Goal: Task Accomplishment & Management: Manage account settings

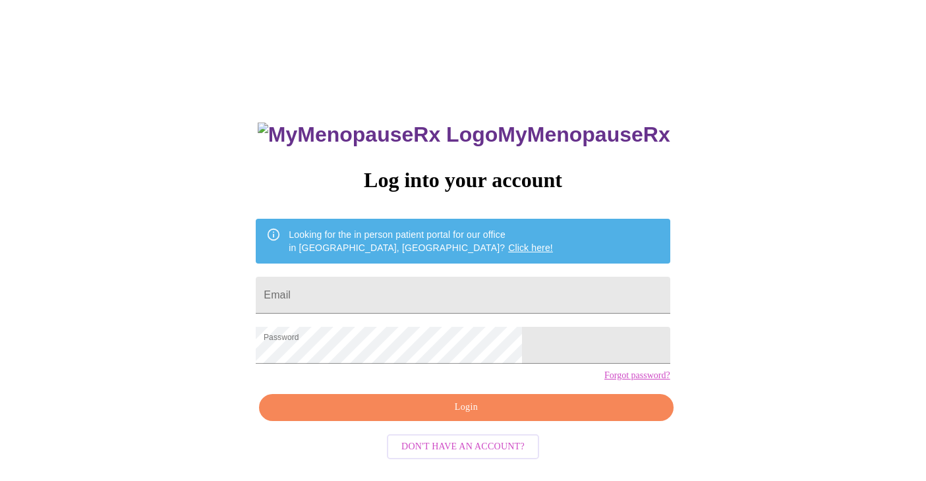
click at [435, 416] on span "Login" at bounding box center [465, 407] width 383 height 16
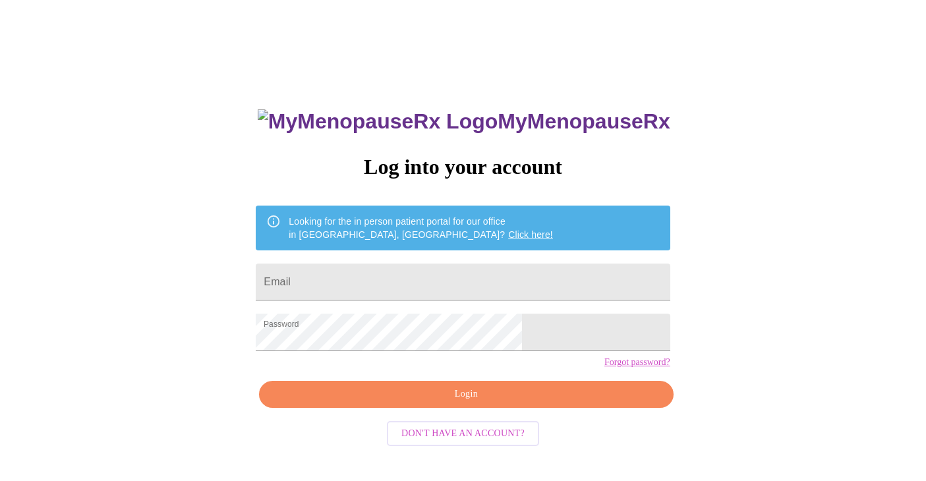
click at [468, 403] on span "Login" at bounding box center [465, 394] width 383 height 16
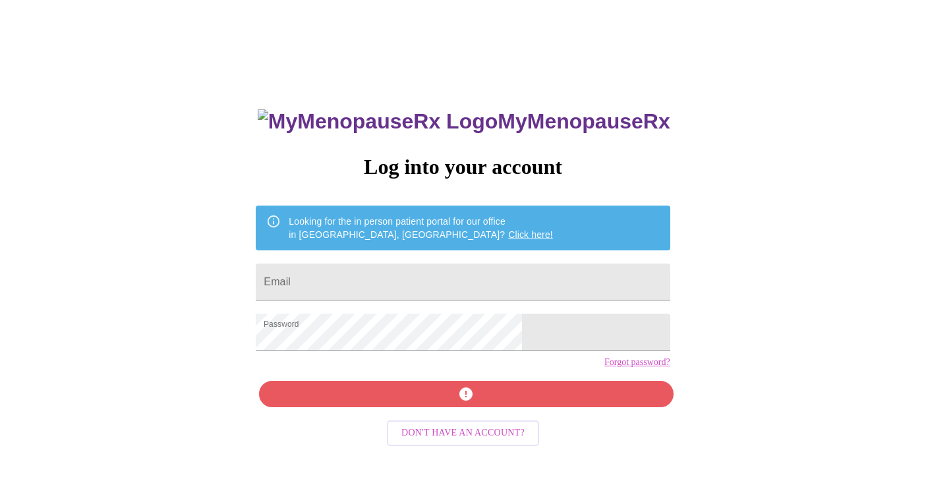
click at [468, 414] on div "MyMenopauseRx Log into your account Looking for the in person patient portal fo…" at bounding box center [462, 328] width 440 height 481
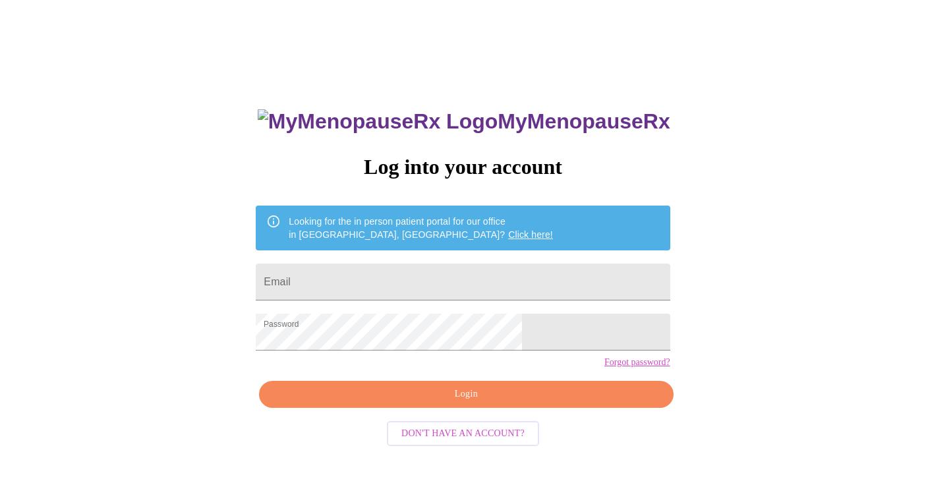
click at [745, 293] on div "MyMenopauseRx Log into your account Looking for the in person patient portal fo…" at bounding box center [462, 280] width 915 height 577
click at [439, 281] on input "Email" at bounding box center [463, 282] width 414 height 37
type input "[PERSON_NAME][EMAIL_ADDRESS][DOMAIN_NAME]"
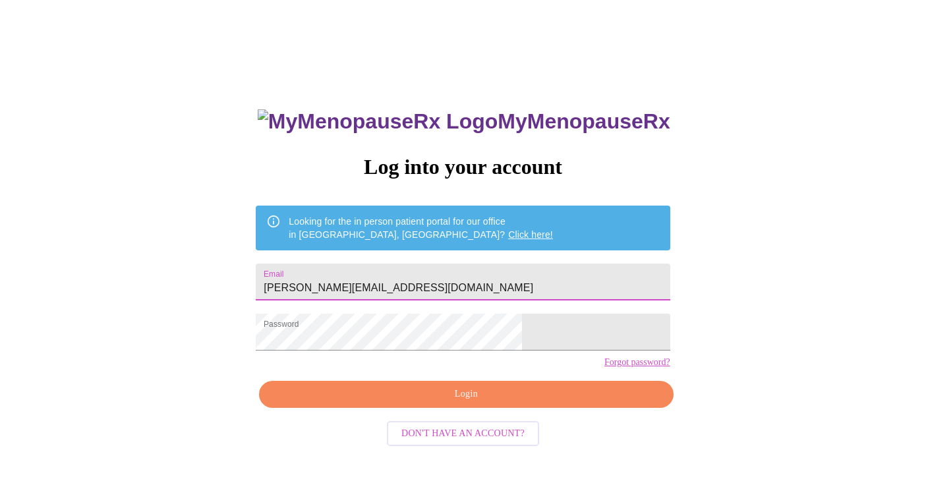
click at [471, 403] on span "Login" at bounding box center [465, 394] width 383 height 16
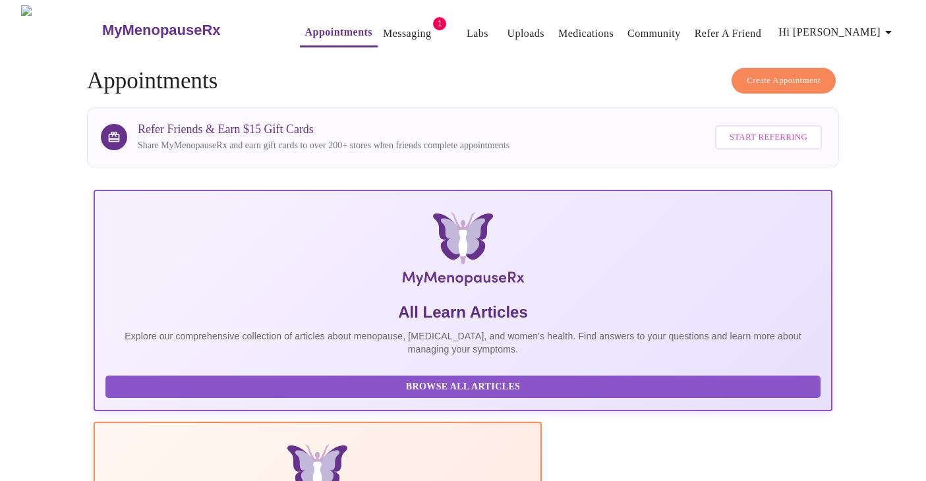
click at [383, 36] on link "Messaging" at bounding box center [407, 33] width 48 height 18
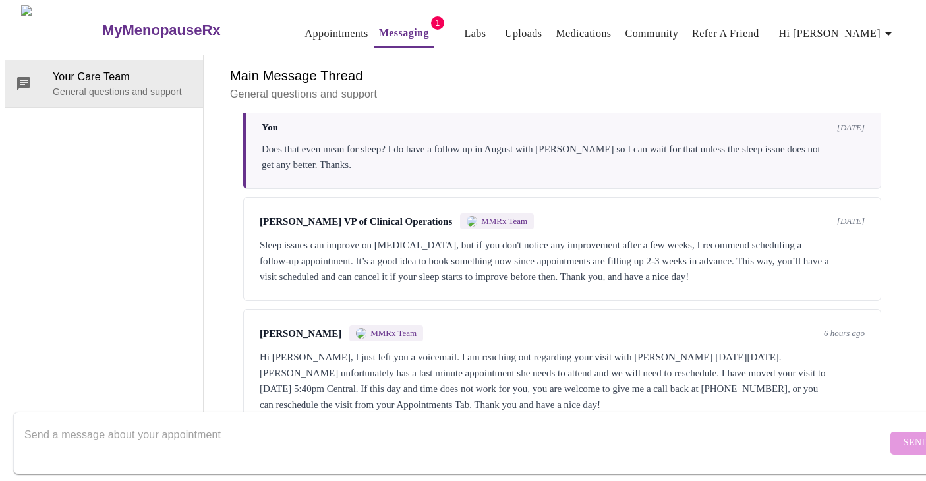
scroll to position [1887, 0]
click at [612, 418] on div at bounding box center [455, 443] width 862 height 51
type textarea "HI. I will be rescheduling as I have a conflict on the 29th at that time."
click at [903, 435] on span "Send" at bounding box center [915, 443] width 25 height 16
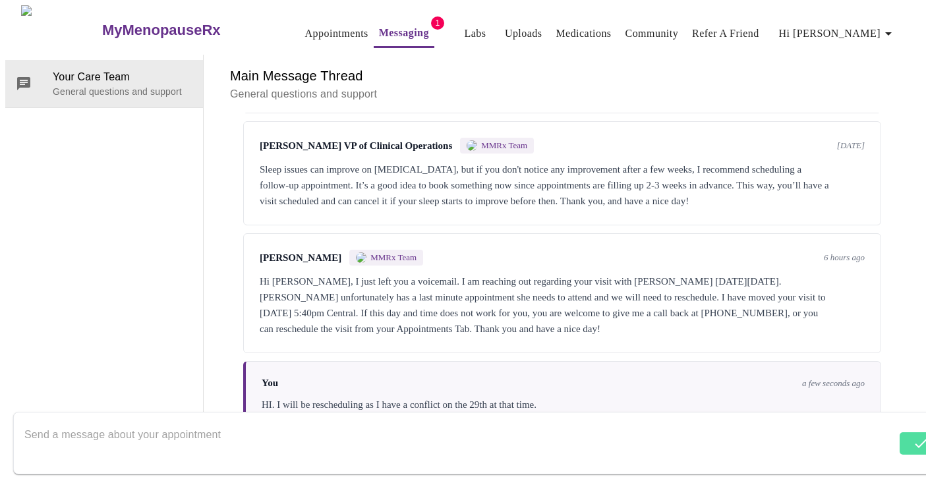
scroll to position [0, 0]
click at [306, 30] on link "Appointments" at bounding box center [336, 33] width 63 height 18
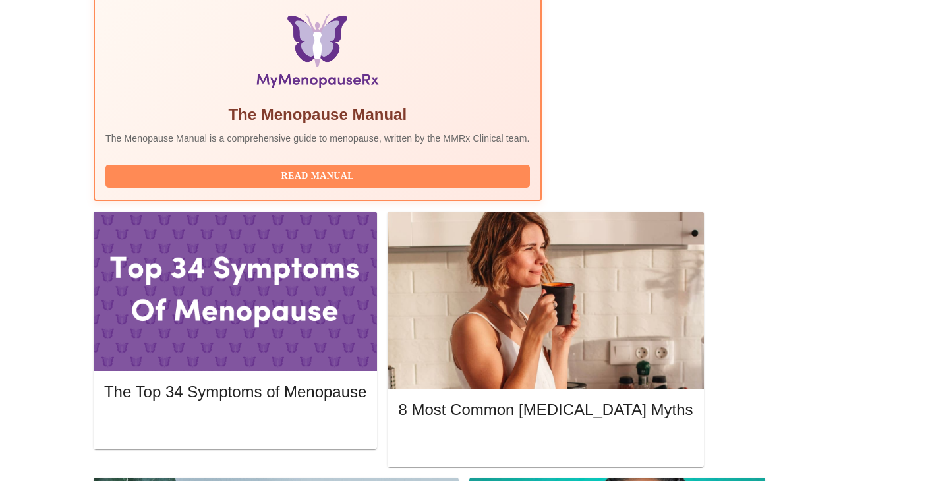
scroll to position [422, 0]
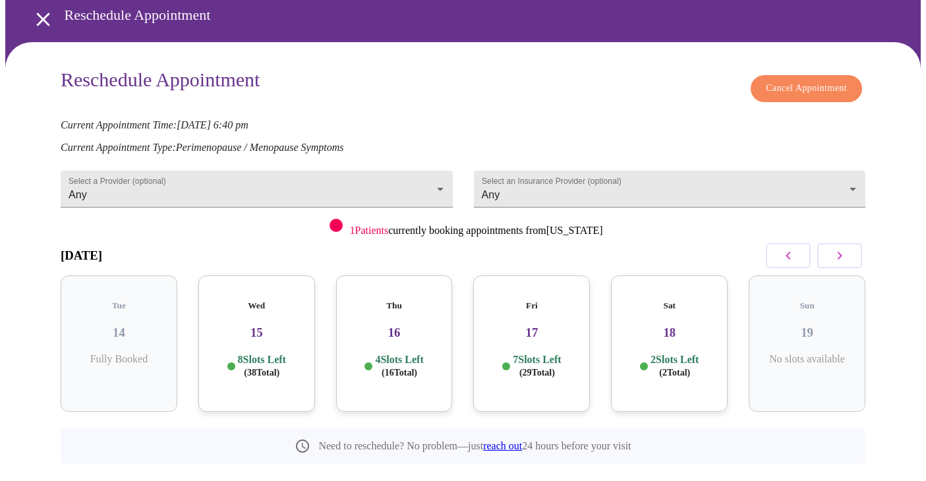
scroll to position [72, 0]
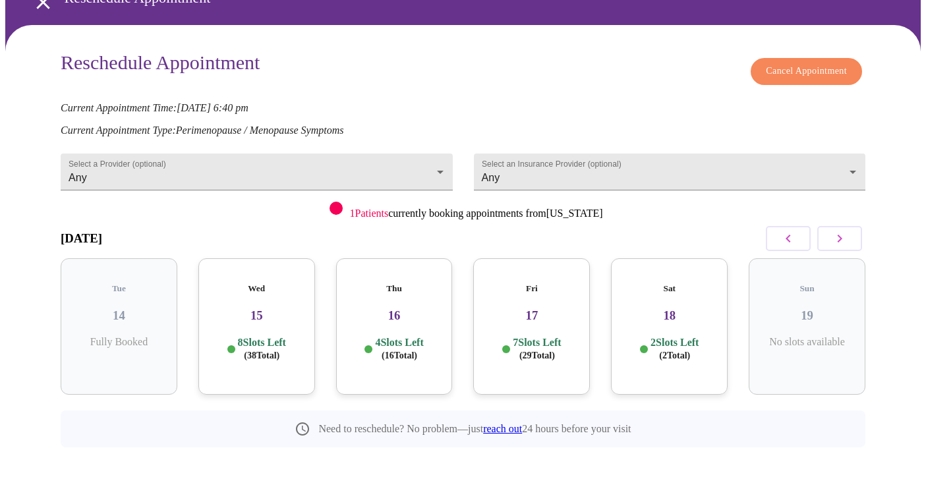
click at [839, 231] on icon "button" at bounding box center [839, 239] width 16 height 16
click at [842, 235] on icon "button" at bounding box center [839, 239] width 5 height 8
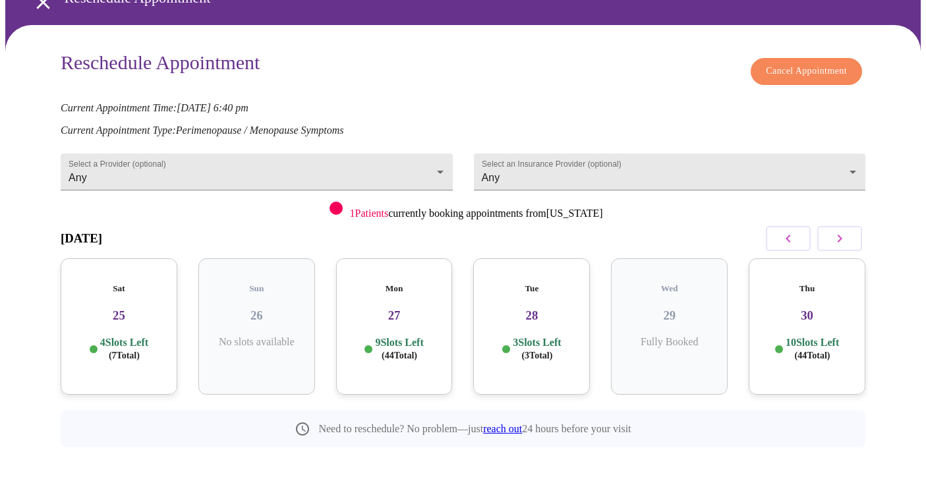
click at [399, 308] on h3 "27" at bounding box center [395, 315] width 96 height 14
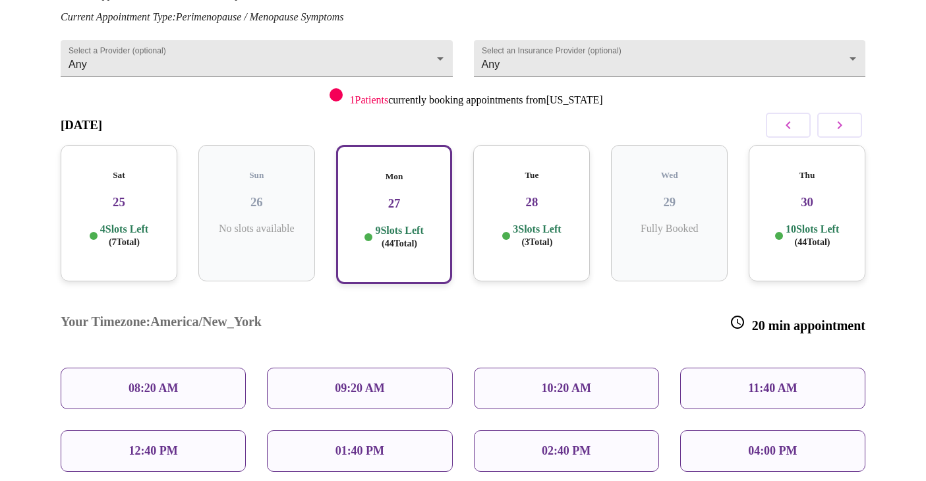
scroll to position [177, 0]
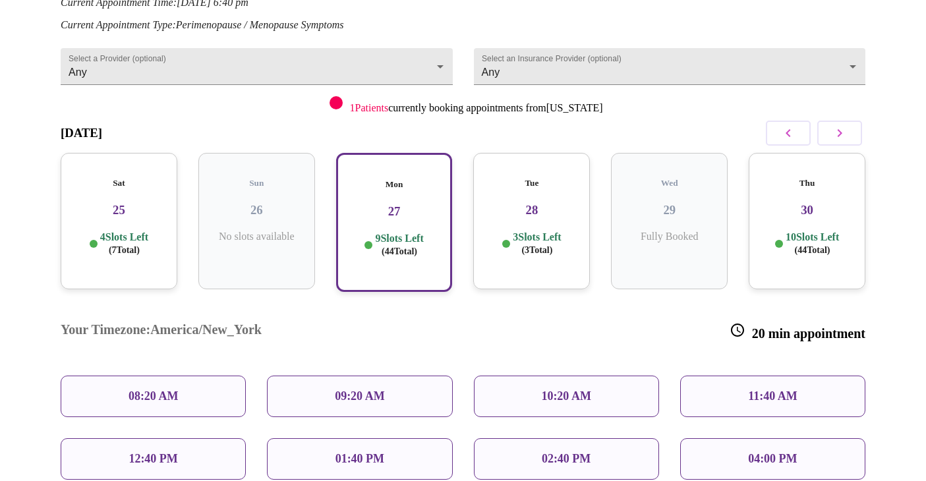
click at [538, 203] on h3 "28" at bounding box center [532, 210] width 96 height 14
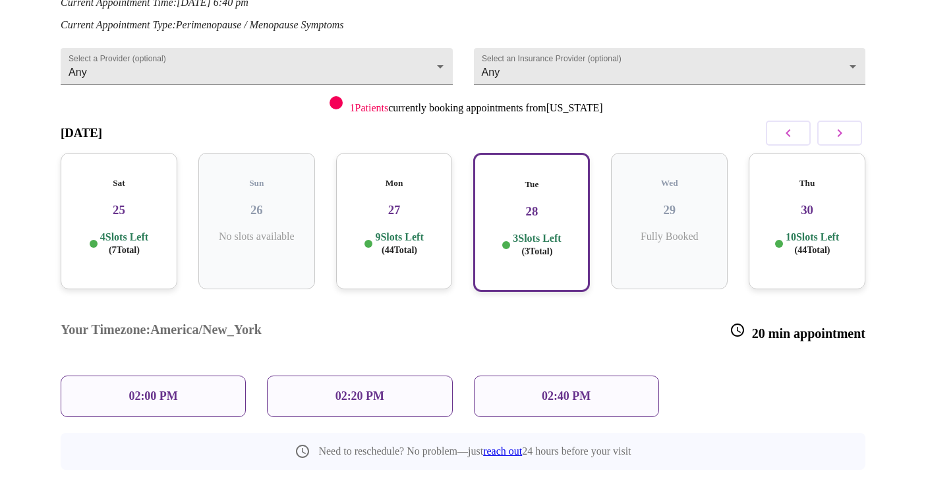
click at [785, 203] on h3 "30" at bounding box center [807, 210] width 96 height 14
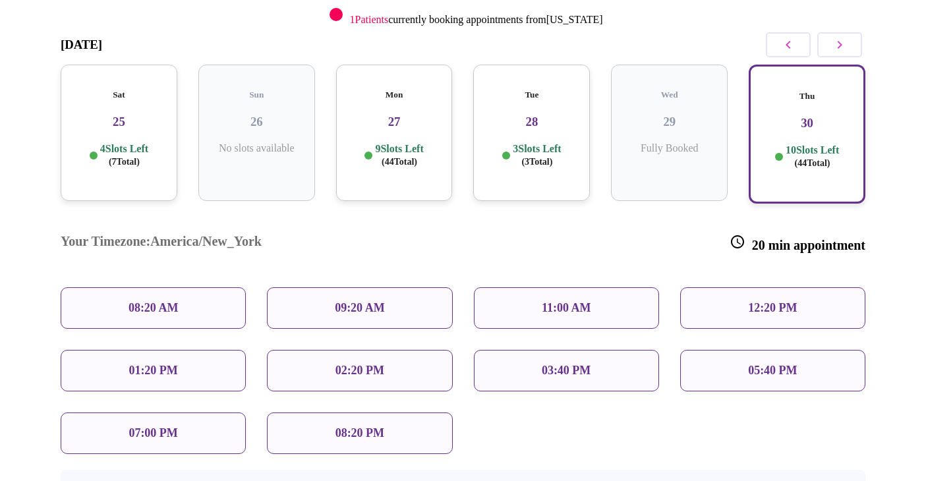
scroll to position [266, 0]
click at [134, 426] on p "07:00 PM" at bounding box center [152, 433] width 49 height 14
click at [184, 412] on div "07:00 PM" at bounding box center [153, 433] width 185 height 42
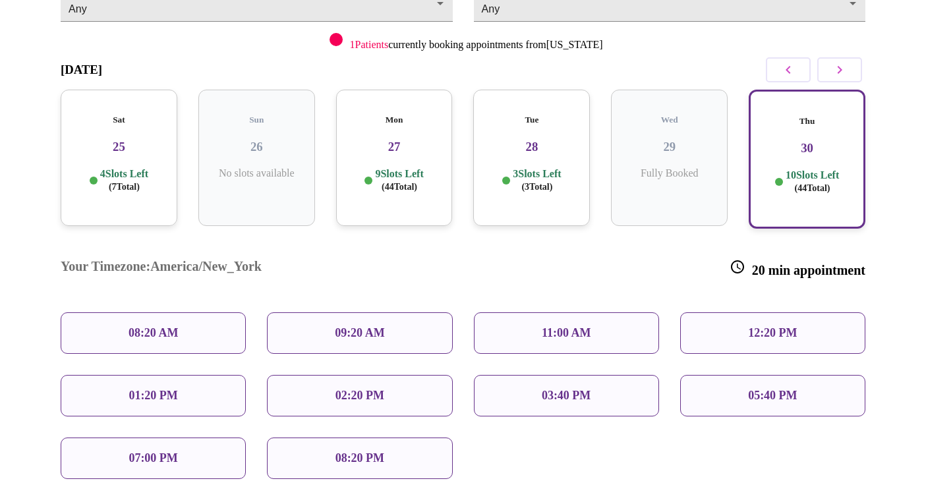
scroll to position [243, 0]
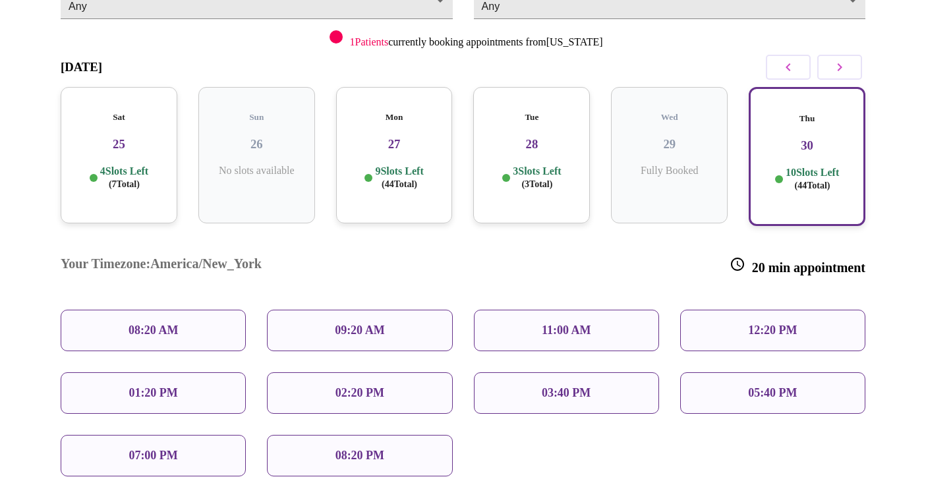
click at [148, 449] on p "07:00 PM" at bounding box center [152, 456] width 49 height 14
click at [105, 435] on div "07:00 PM" at bounding box center [153, 456] width 185 height 42
click at [210, 435] on div "07:00 PM" at bounding box center [153, 456] width 185 height 42
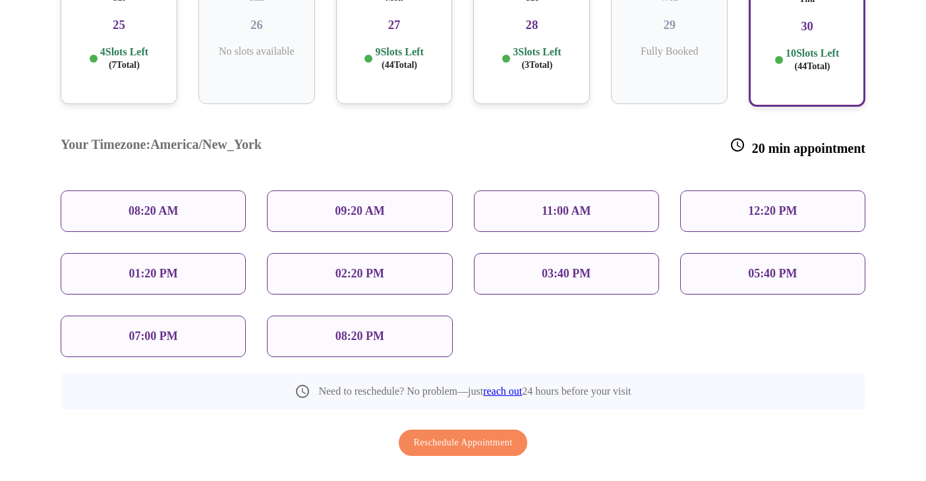
scroll to position [363, 0]
click at [472, 434] on span "Reschedule Appointment" at bounding box center [463, 442] width 99 height 16
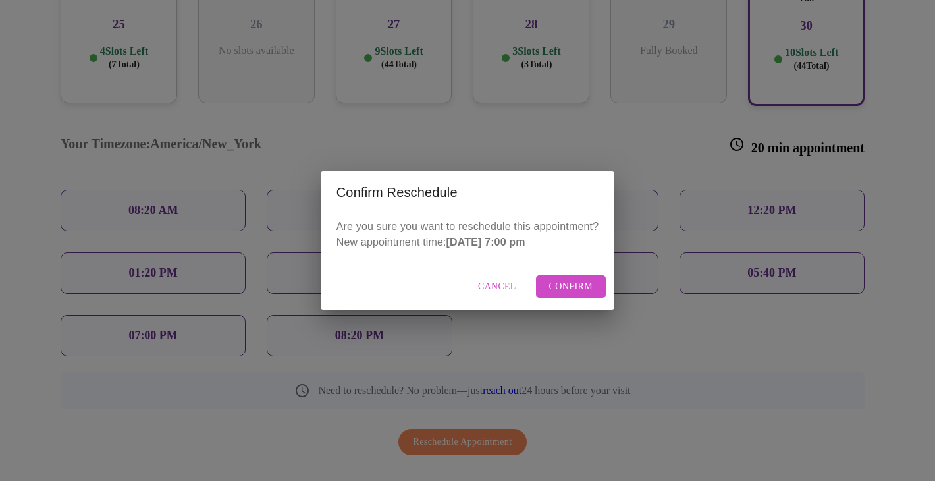
click at [494, 289] on span "Cancel" at bounding box center [497, 287] width 38 height 16
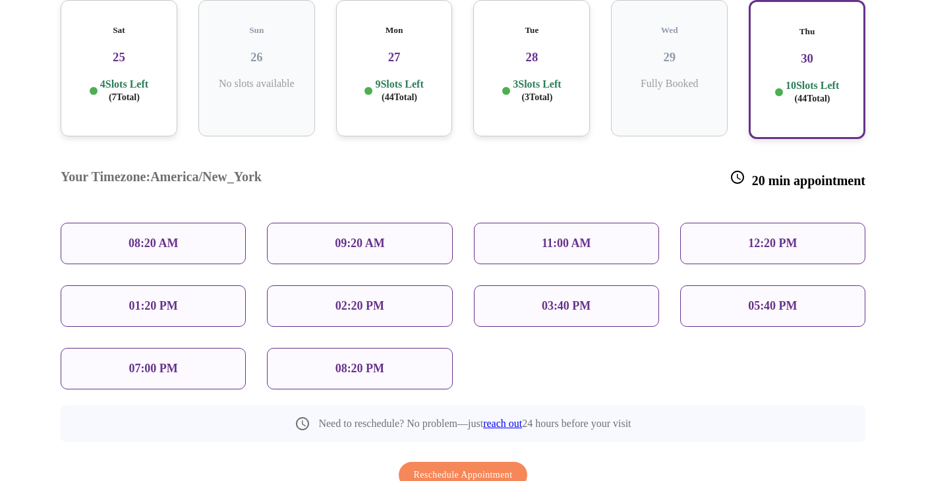
scroll to position [333, 0]
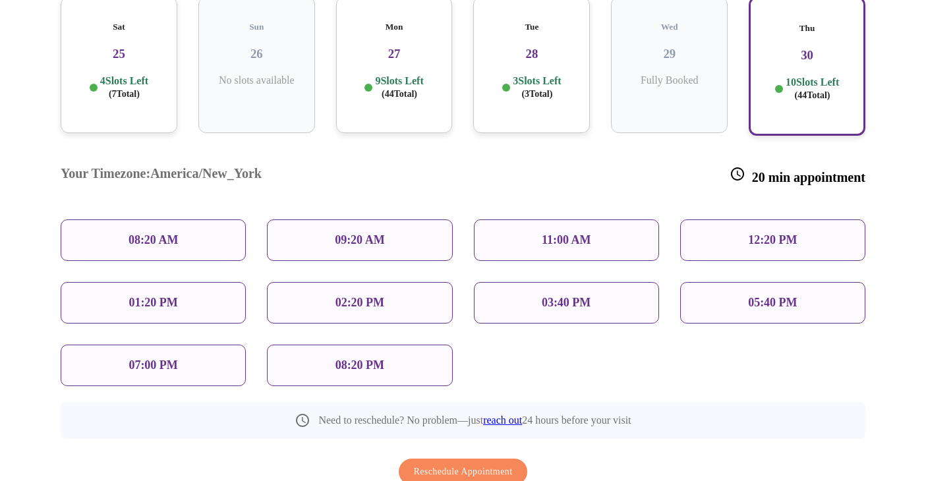
click at [170, 358] on p "07:00 PM" at bounding box center [152, 365] width 49 height 14
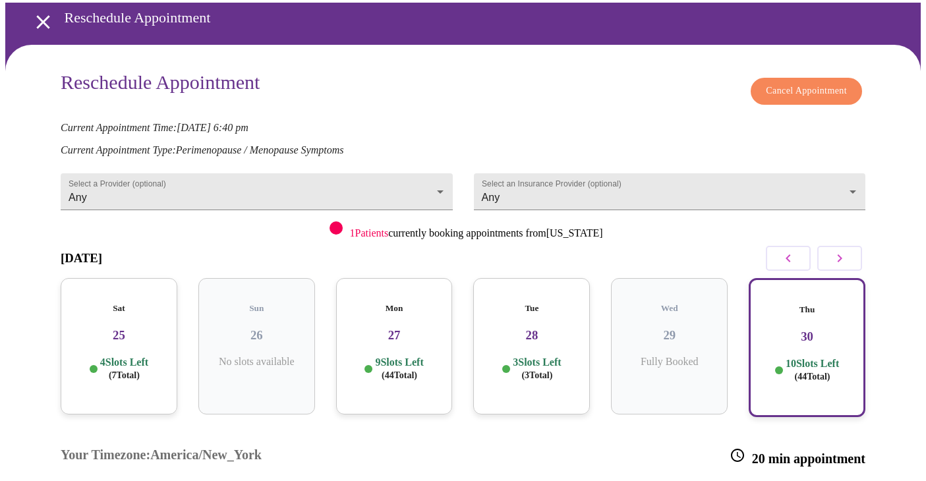
scroll to position [51, 0]
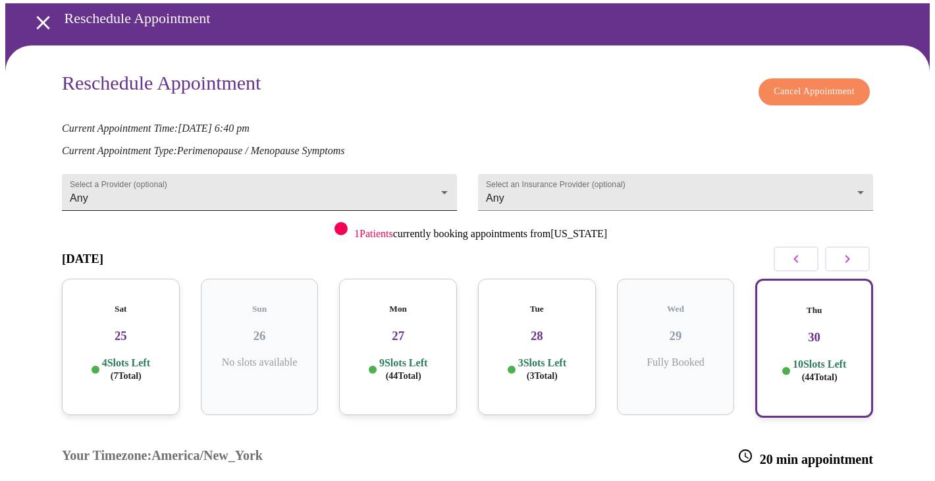
click at [438, 185] on body "MyMenopauseRx Appointments Messaging Labs Uploads Medications Community Refer a…" at bounding box center [467, 393] width 925 height 879
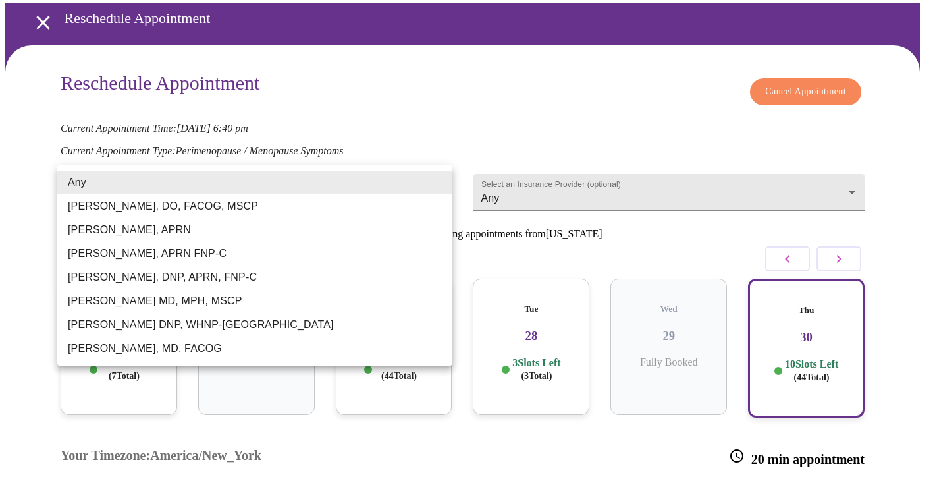
click at [296, 252] on li "[PERSON_NAME], APRN FNP-C" at bounding box center [254, 254] width 395 height 24
type input "[PERSON_NAME], APRN FNP-C"
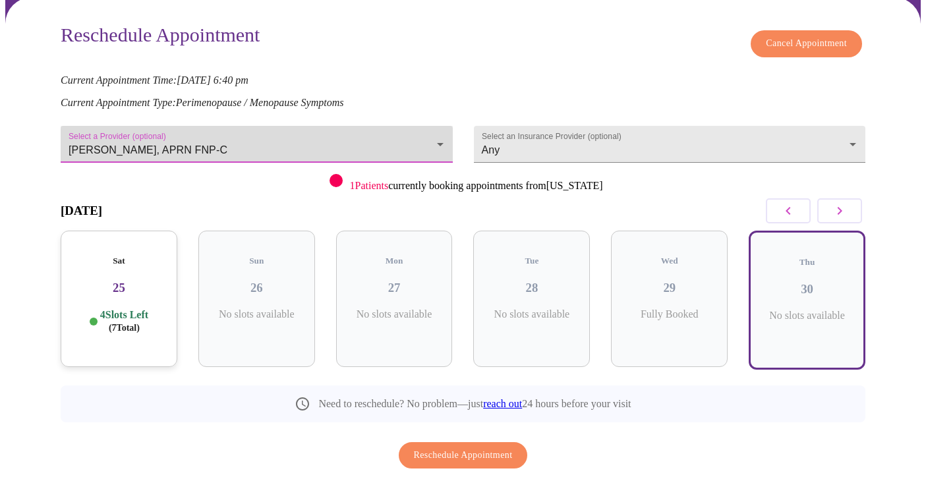
scroll to position [123, 0]
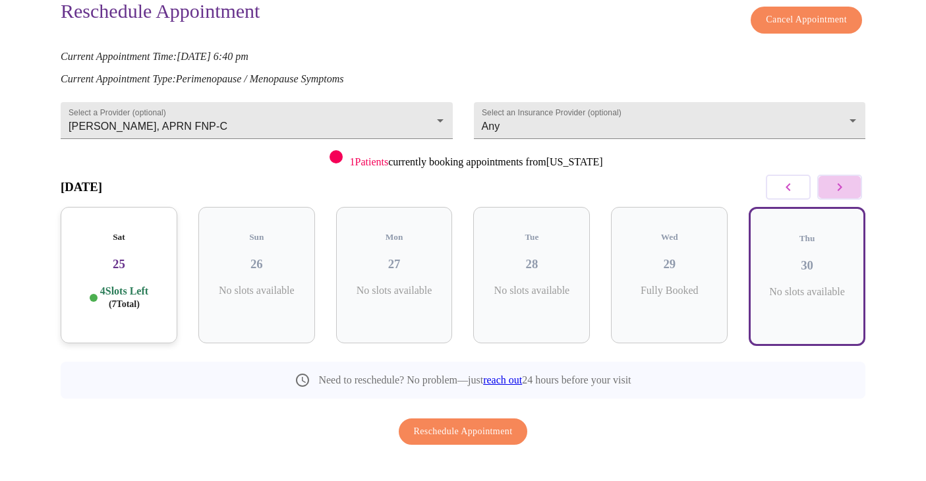
click at [840, 186] on icon "button" at bounding box center [839, 187] width 16 height 16
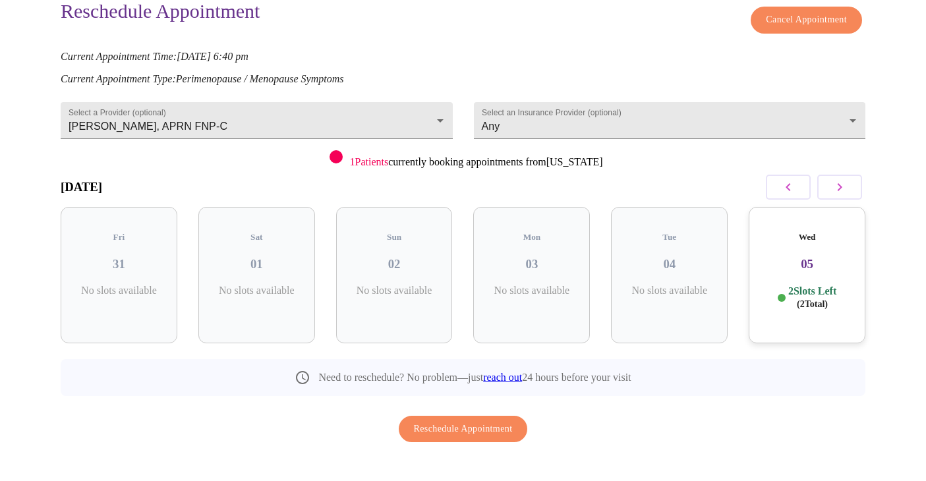
click at [793, 182] on icon "button" at bounding box center [788, 187] width 16 height 16
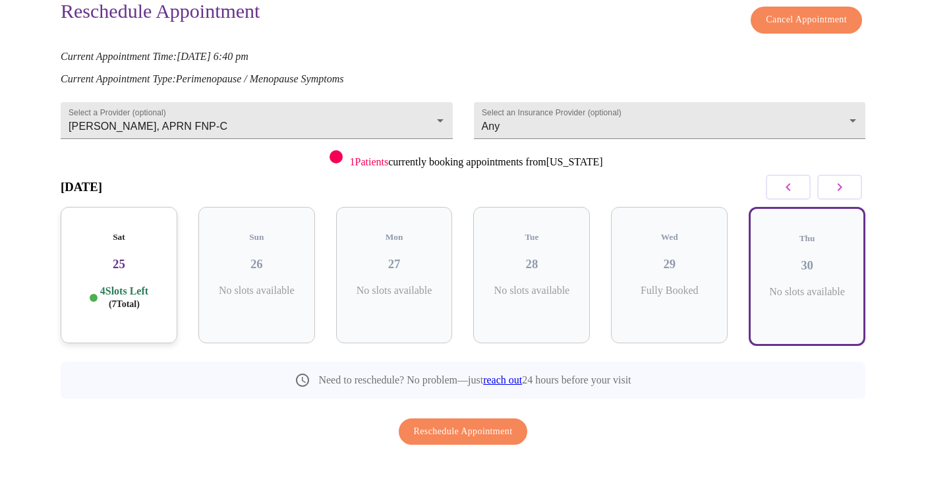
click at [113, 258] on div "Sat 25 4 Slots Left ( 7 Total)" at bounding box center [119, 275] width 117 height 136
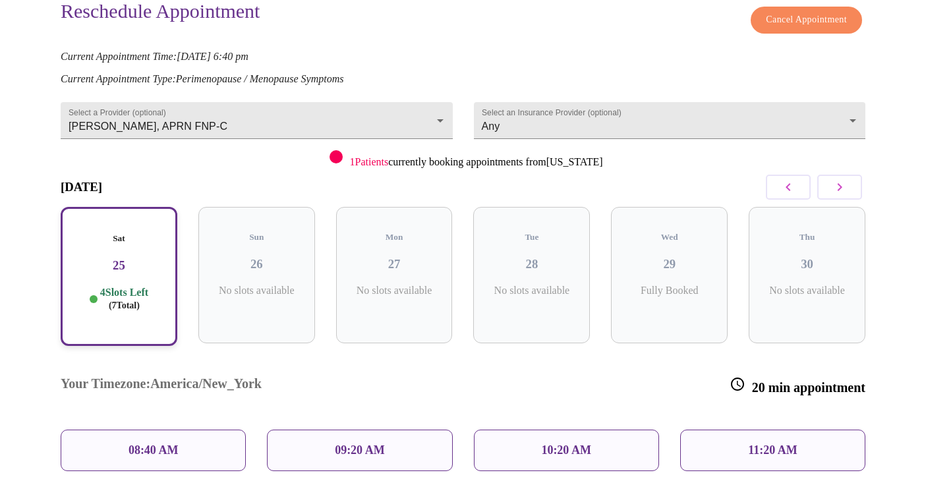
click at [785, 443] on p "11:20 AM" at bounding box center [772, 450] width 49 height 14
click at [764, 443] on p "11:20 AM" at bounding box center [772, 450] width 49 height 14
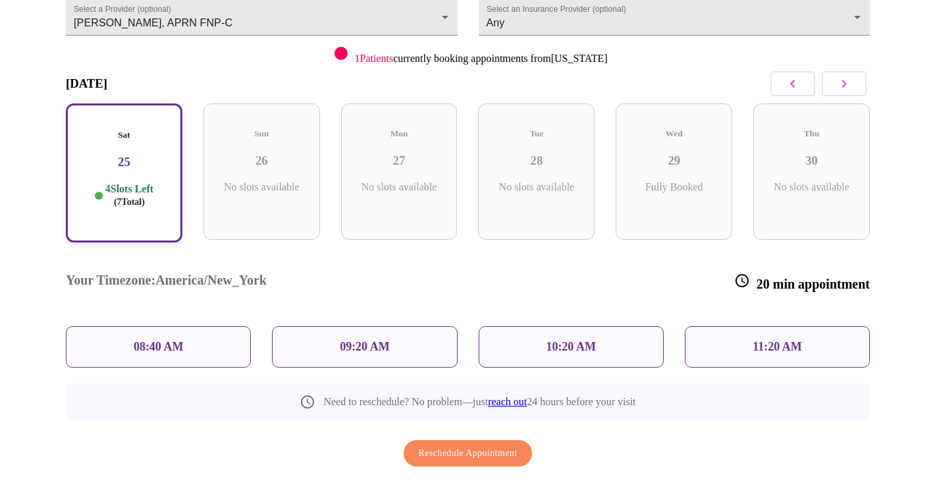
scroll to position [230, 0]
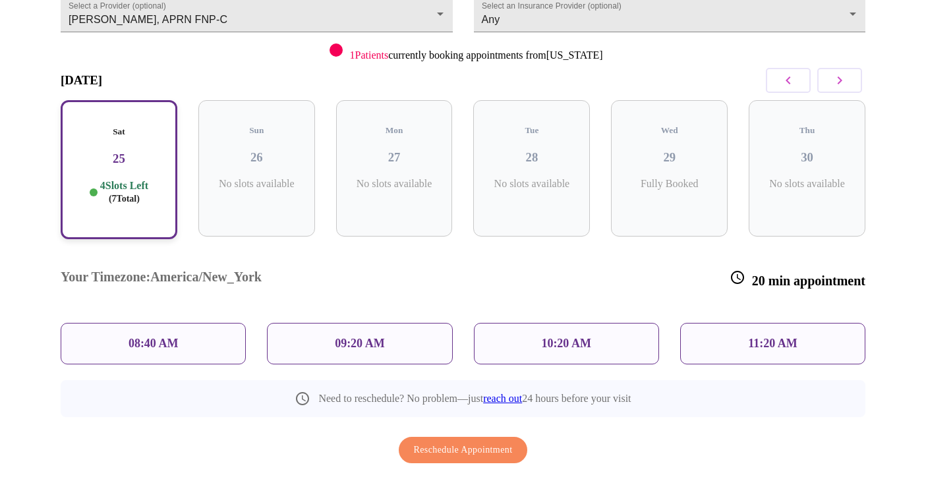
click at [779, 337] on p "11:20 AM" at bounding box center [772, 344] width 49 height 14
click at [470, 442] on span "Reschedule Appointment" at bounding box center [463, 450] width 99 height 16
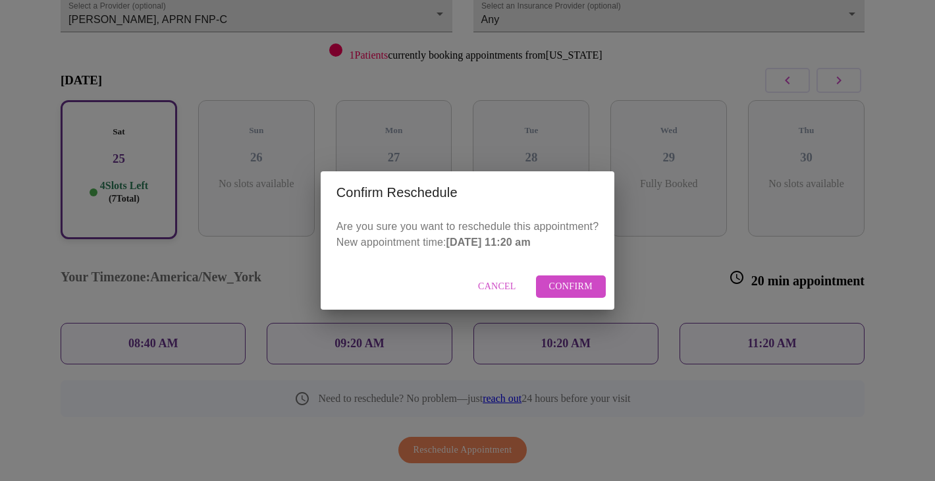
click at [567, 288] on span "Confirm" at bounding box center [571, 287] width 44 height 16
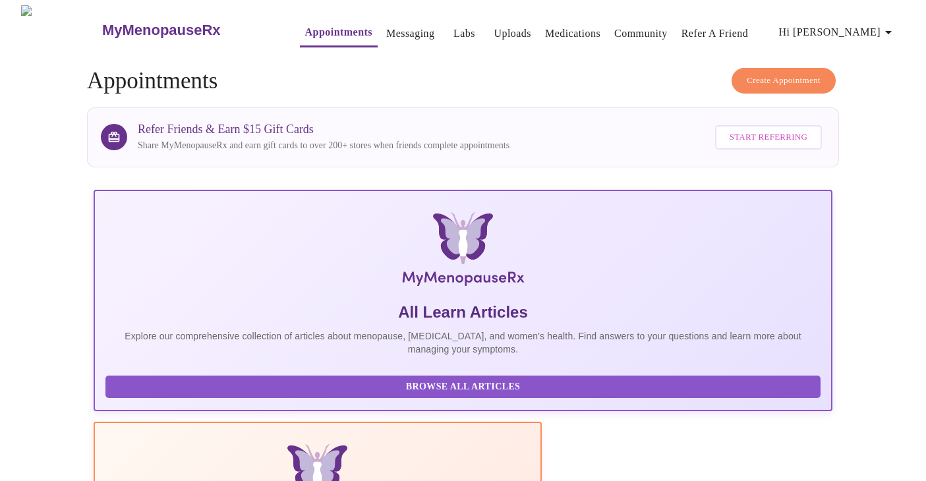
click at [886, 28] on icon "button" at bounding box center [888, 32] width 16 height 16
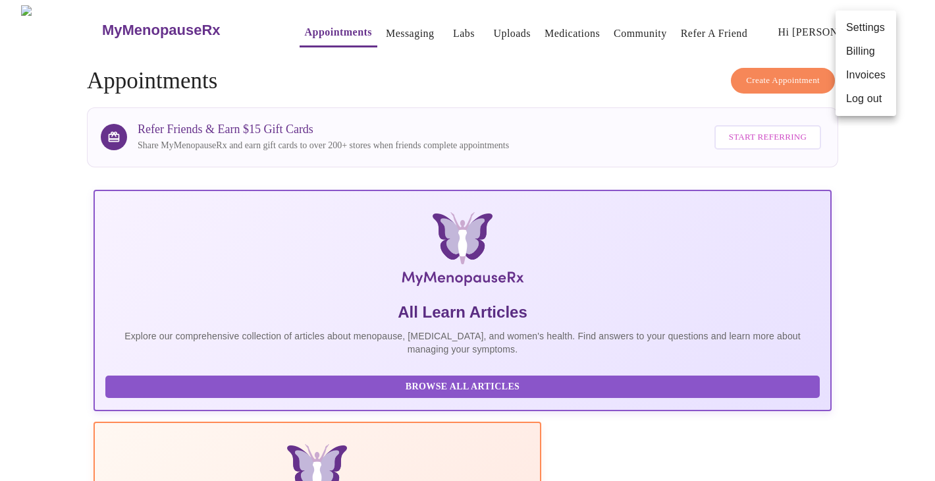
click at [868, 98] on li "Log out" at bounding box center [866, 99] width 61 height 24
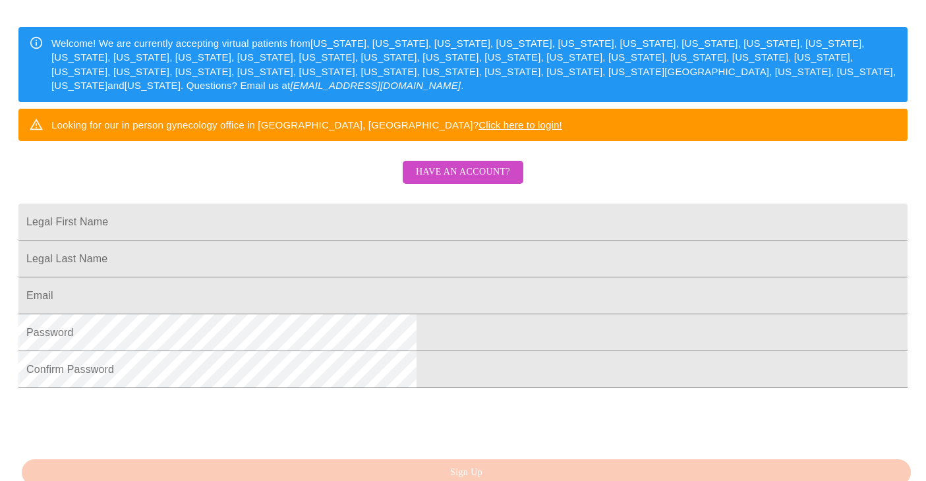
scroll to position [214, 0]
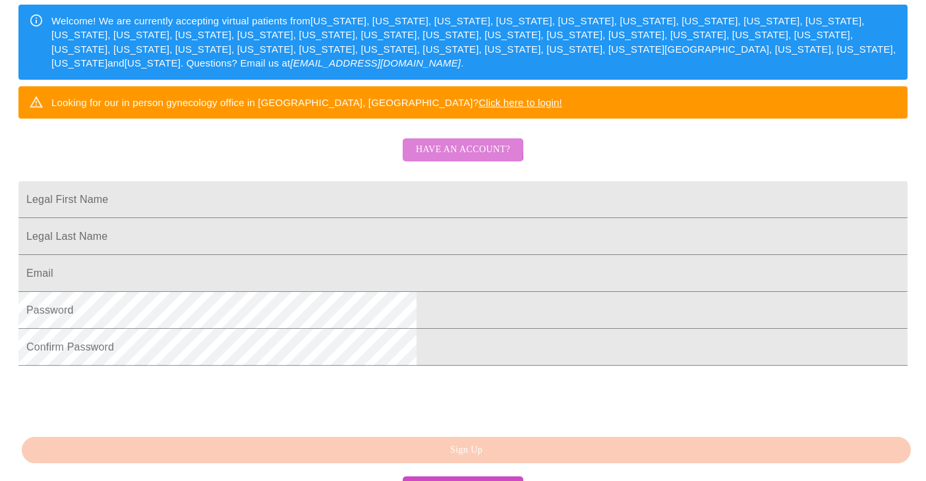
click at [436, 158] on span "Have an account?" at bounding box center [463, 150] width 94 height 16
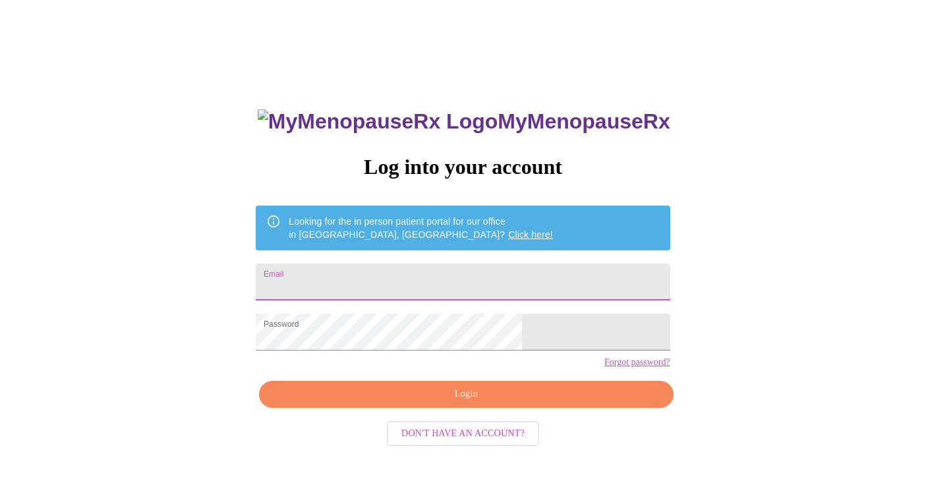
click at [366, 276] on input "Email" at bounding box center [463, 282] width 414 height 37
type input "[PERSON_NAME][EMAIL_ADDRESS][DOMAIN_NAME]"
click at [468, 403] on span "Login" at bounding box center [465, 394] width 383 height 16
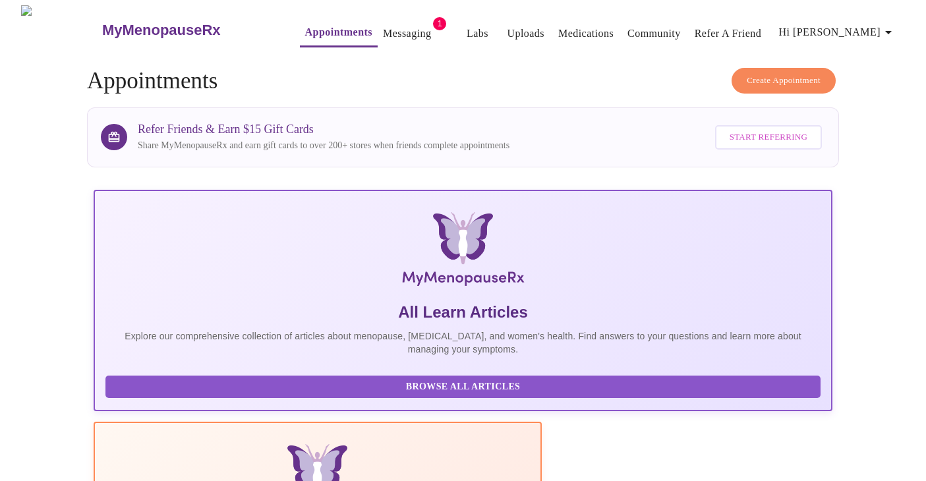
click at [387, 26] on link "Messaging" at bounding box center [407, 33] width 48 height 18
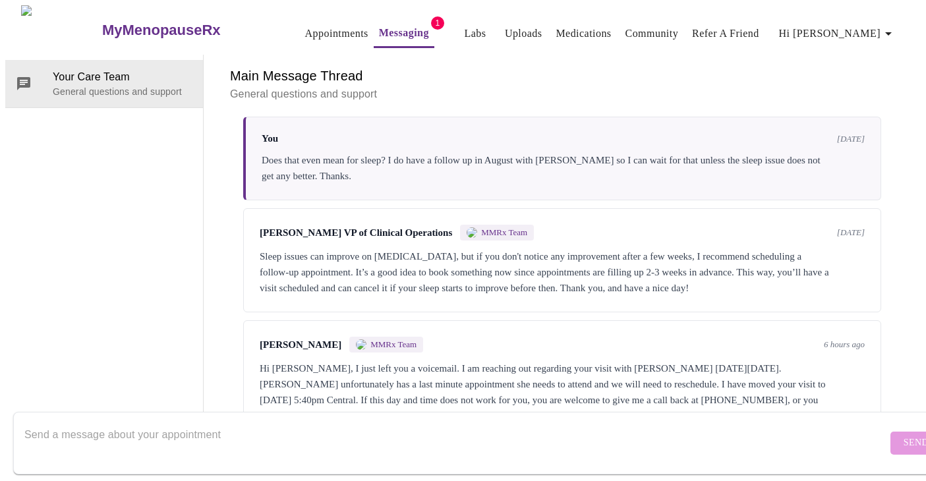
scroll to position [2049, 0]
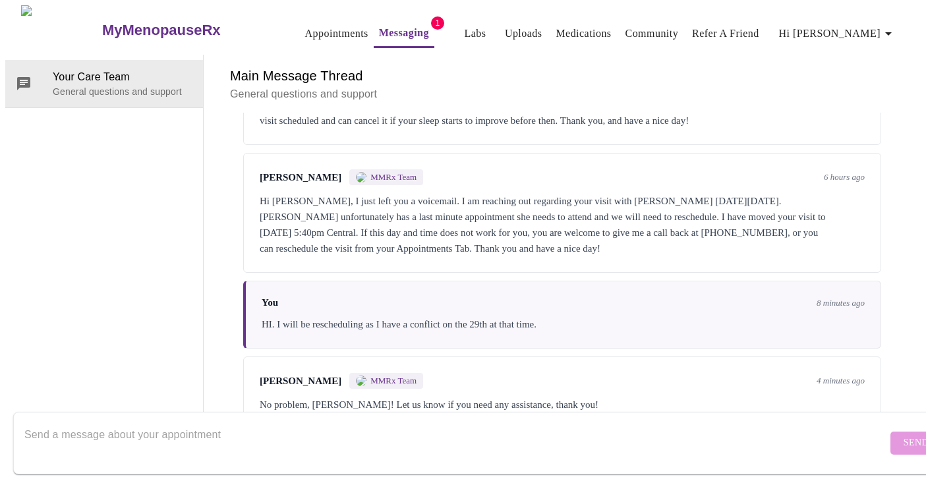
click at [361, 422] on textarea "Send a message about your appointment" at bounding box center [455, 443] width 862 height 42
type textarea "All set!"
click at [903, 435] on span "Send" at bounding box center [915, 443] width 25 height 16
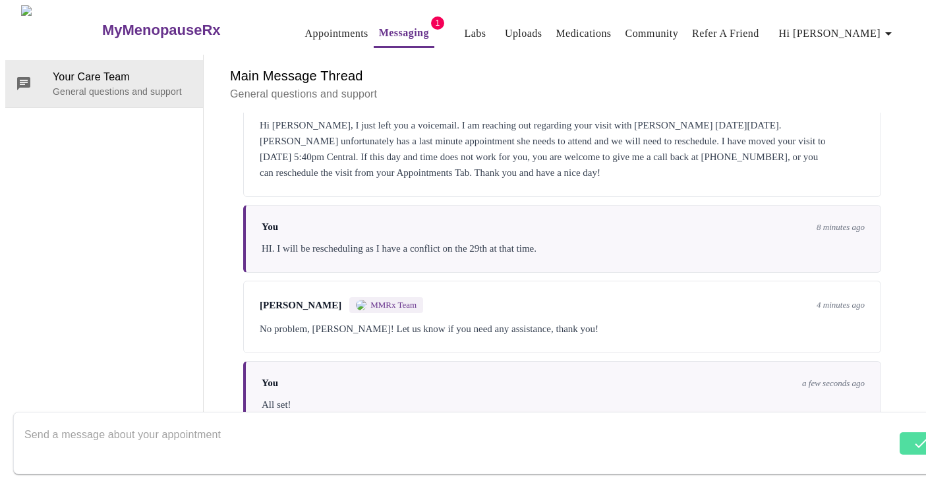
scroll to position [0, 0]
click at [872, 24] on span "Hi [PERSON_NAME]" at bounding box center [837, 33] width 117 height 18
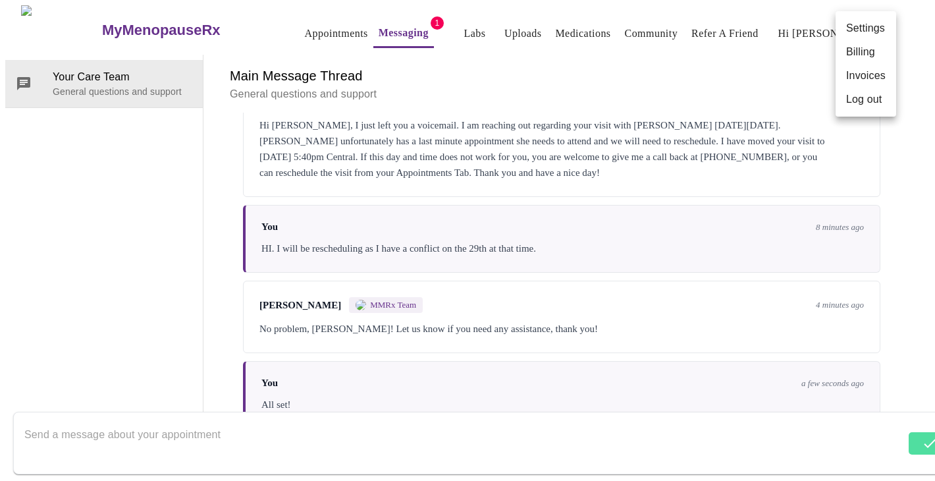
click at [863, 97] on li "Log out" at bounding box center [866, 100] width 61 height 24
